Goal: Find specific page/section: Find specific page/section

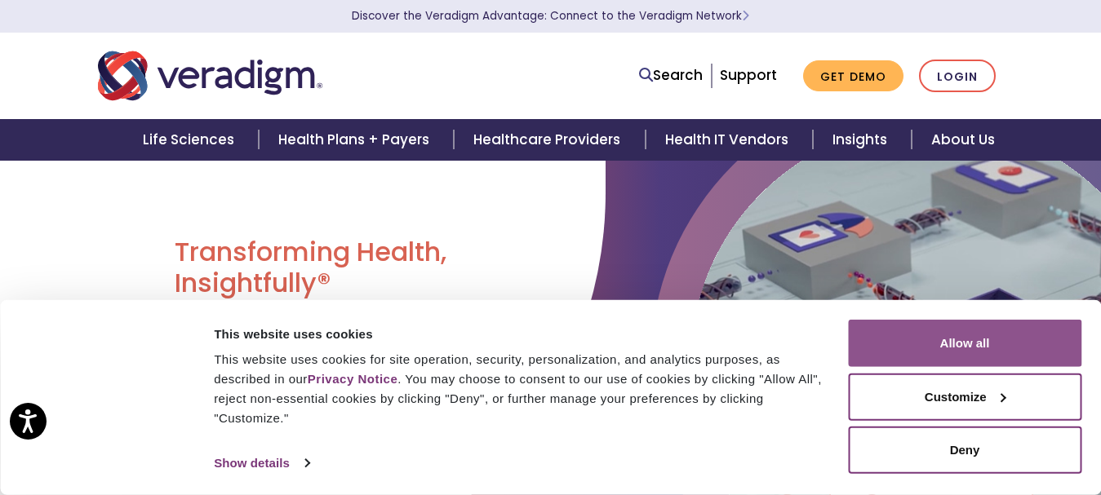
click at [977, 341] on button "Allow all" at bounding box center [964, 343] width 233 height 47
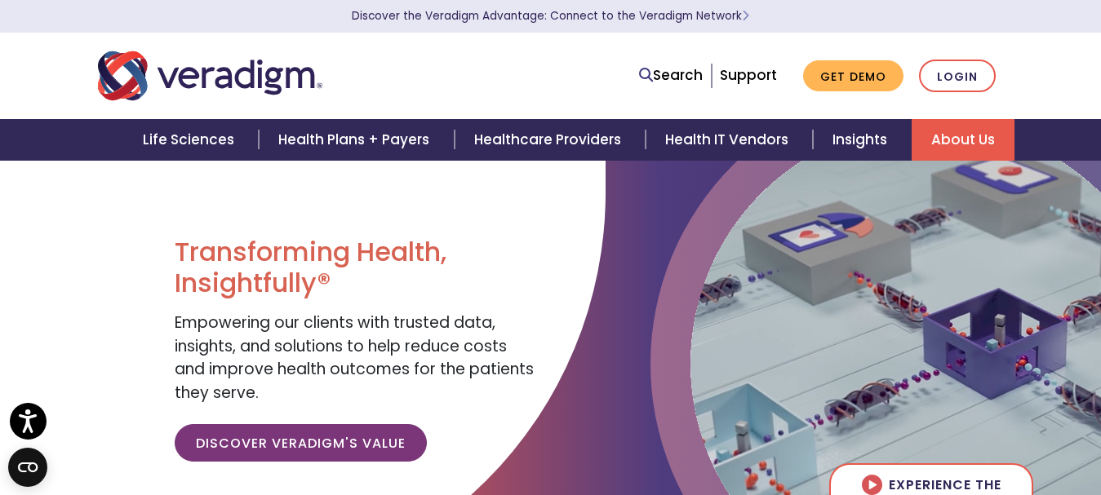
click at [947, 149] on link "About Us" at bounding box center [962, 140] width 103 height 42
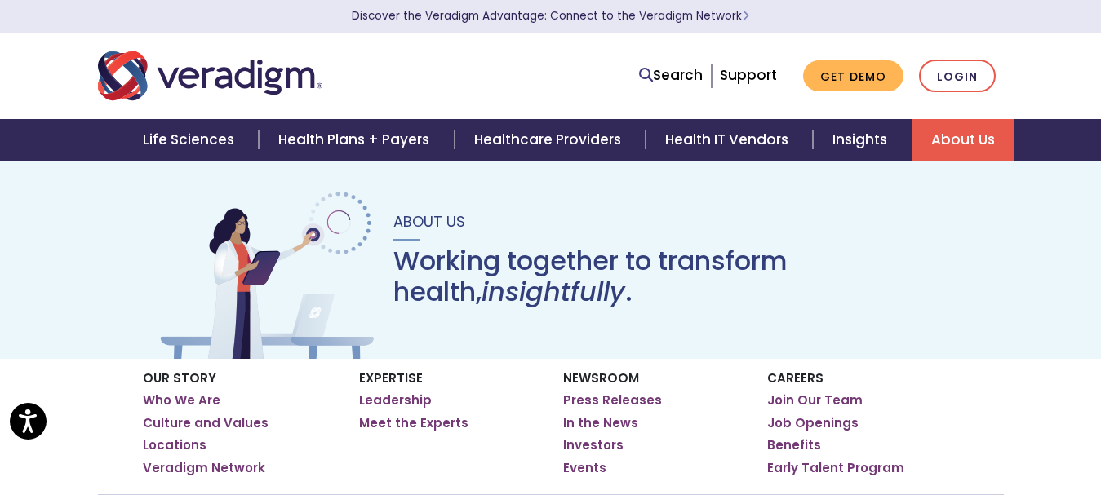
click at [947, 149] on link "About Us" at bounding box center [962, 140] width 103 height 42
click at [616, 446] on link "Investors" at bounding box center [593, 445] width 60 height 16
